Goal: Task Accomplishment & Management: Manage account settings

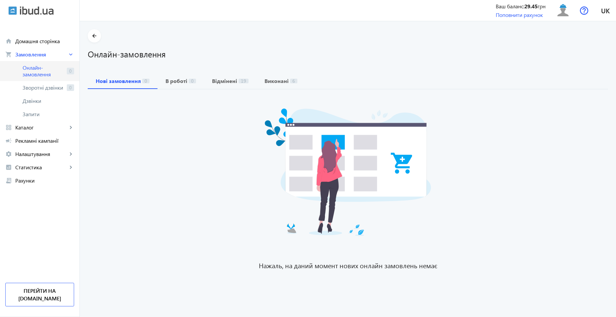
click at [43, 69] on span "Онлайн-замовлення" at bounding box center [44, 70] width 42 height 13
